Goal: Information Seeking & Learning: Learn about a topic

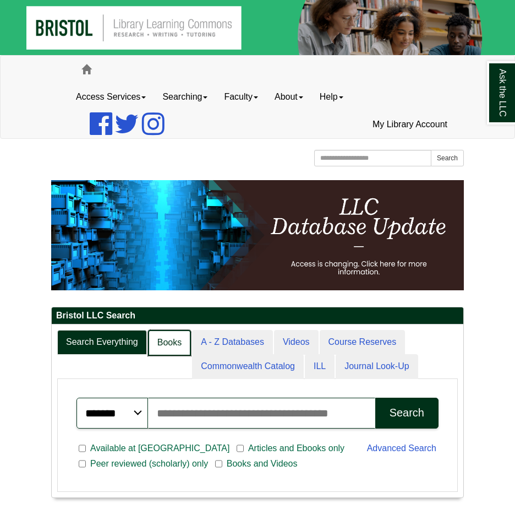
click at [176, 336] on link "Books" at bounding box center [169, 343] width 43 height 26
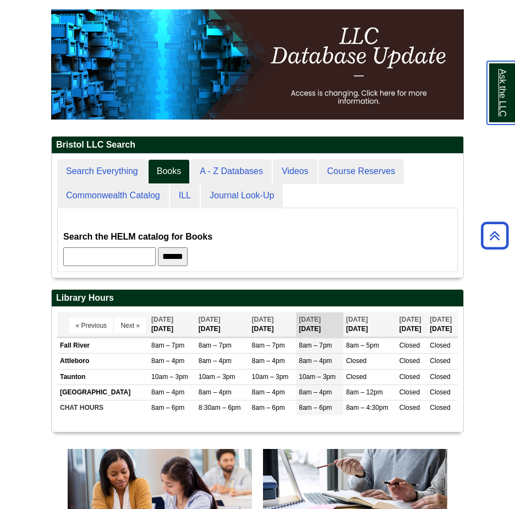
scroll to position [183, 0]
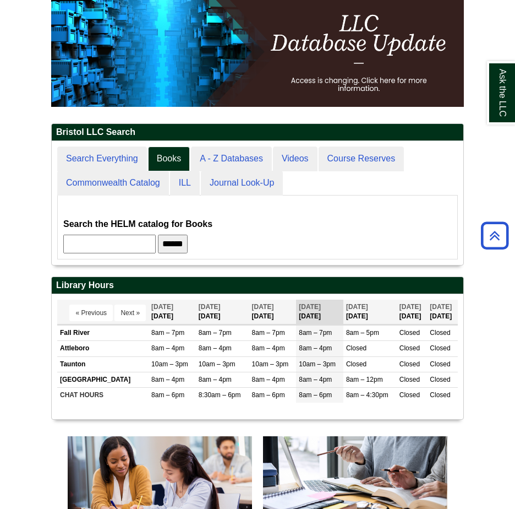
click at [117, 235] on input "text" at bounding box center [109, 244] width 92 height 19
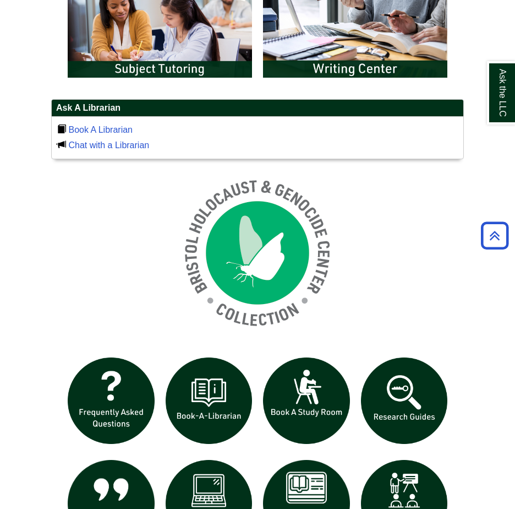
scroll to position [661, 0]
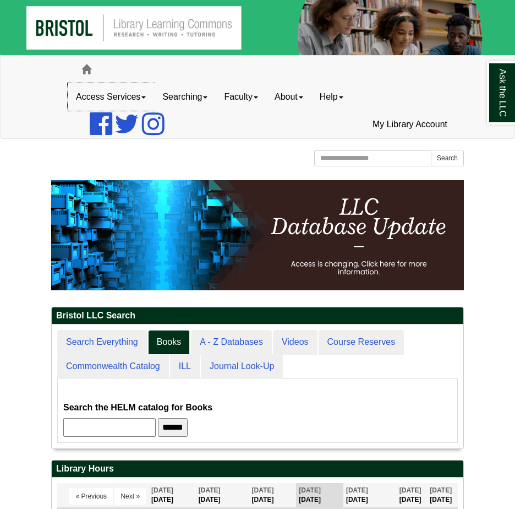
click at [136, 101] on link "Access Services" at bounding box center [111, 97] width 86 height 28
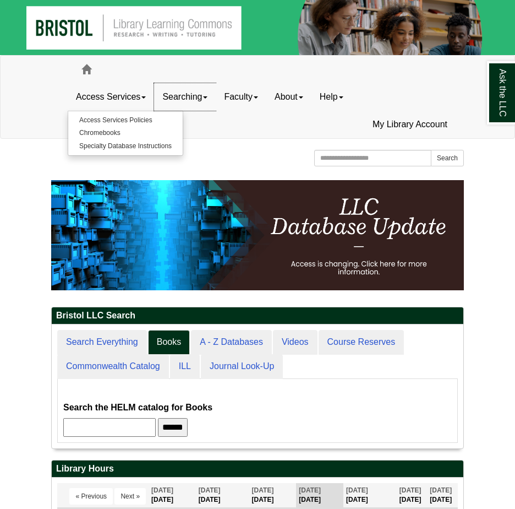
click at [194, 92] on link "Searching" at bounding box center [185, 97] width 62 height 28
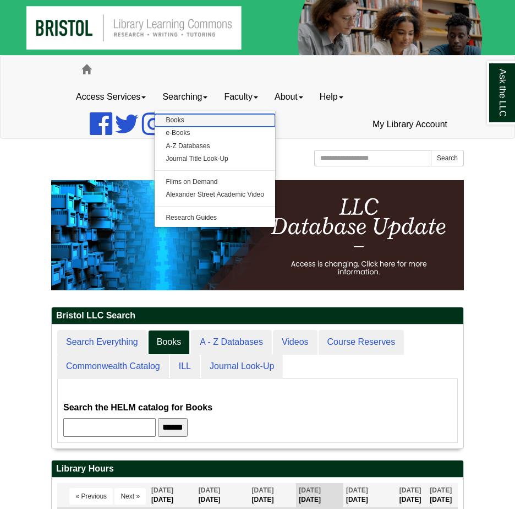
click at [192, 119] on link "Books" at bounding box center [215, 120] width 121 height 13
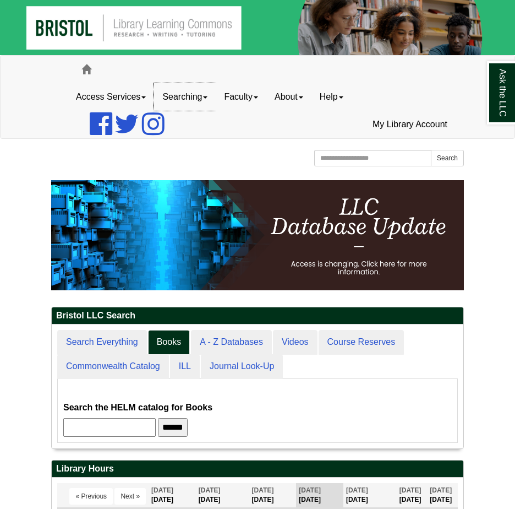
click at [193, 97] on link "Searching" at bounding box center [185, 97] width 62 height 28
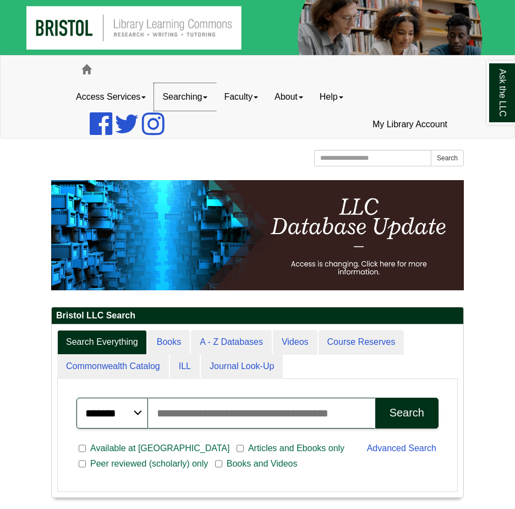
click at [193, 97] on link "Searching" at bounding box center [185, 97] width 62 height 28
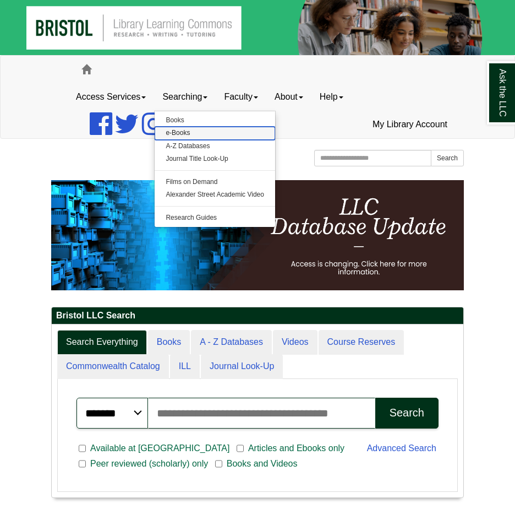
click at [194, 133] on link "e-Books" at bounding box center [215, 133] width 121 height 13
